Goal: Information Seeking & Learning: Learn about a topic

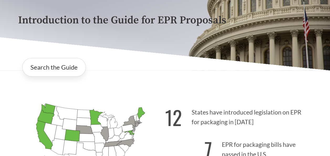
scroll to position [69, 0]
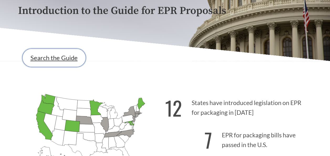
click at [46, 57] on link "Search the Guide" at bounding box center [54, 58] width 64 height 18
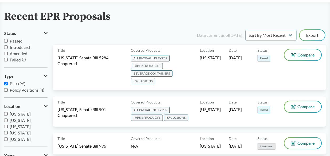
scroll to position [31, 0]
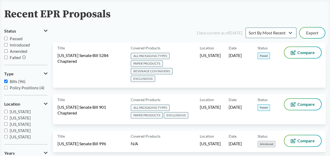
click at [6, 110] on input "[US_STATE]" at bounding box center [5, 111] width 3 height 3
checkbox input "true"
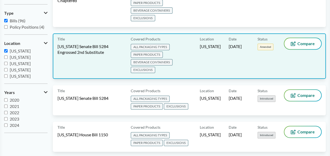
scroll to position [63, 0]
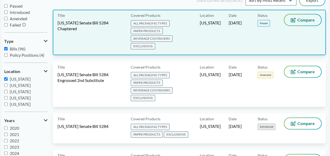
click at [301, 20] on span "Compare" at bounding box center [305, 20] width 17 height 4
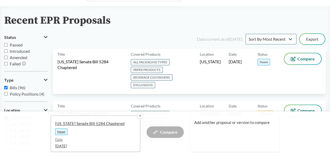
scroll to position [23, 0]
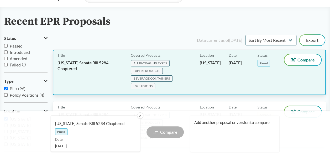
click at [74, 62] on span "[US_STATE] Senate Bill 5284 Chaptered" at bounding box center [90, 66] width 67 height 12
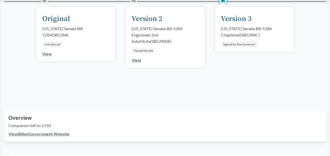
scroll to position [100, 0]
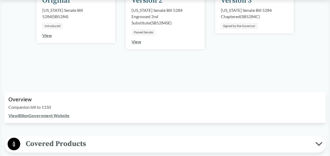
click at [19, 116] on link "View Bill on Government Website" at bounding box center [38, 115] width 61 height 5
